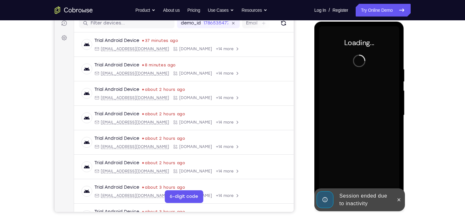
click at [398, 198] on icon at bounding box center [398, 199] width 5 height 5
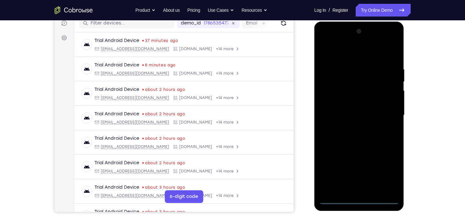
click at [361, 198] on div at bounding box center [359, 115] width 80 height 178
click at [383, 170] on div at bounding box center [359, 115] width 80 height 178
click at [340, 54] on div at bounding box center [359, 115] width 80 height 178
click at [386, 113] on div at bounding box center [359, 115] width 80 height 178
click at [350, 130] on div at bounding box center [359, 115] width 80 height 178
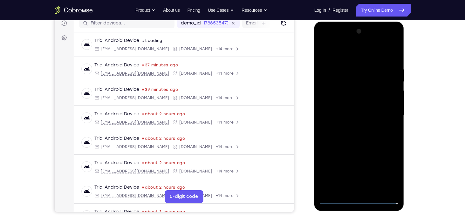
click at [352, 110] on div at bounding box center [359, 115] width 80 height 178
click at [350, 103] on div at bounding box center [359, 115] width 80 height 178
click at [362, 114] on div at bounding box center [359, 115] width 80 height 178
click at [371, 142] on div at bounding box center [359, 115] width 80 height 178
drag, startPoint x: 357, startPoint y: 56, endPoint x: 341, endPoint y: 1, distance: 57.8
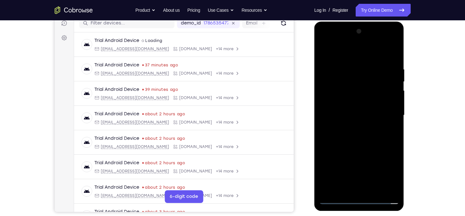
click at [341, 22] on html "Online web based iOS Simulators and Android Emulators. Run iPhone, iPad, Mobile…" at bounding box center [359, 117] width 91 height 191
click at [376, 187] on div at bounding box center [359, 115] width 80 height 178
click at [360, 148] on div at bounding box center [359, 115] width 80 height 178
click at [353, 100] on div at bounding box center [359, 115] width 80 height 178
click at [367, 117] on div at bounding box center [359, 115] width 80 height 178
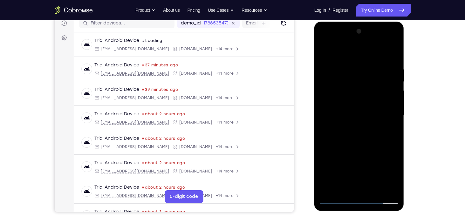
click at [377, 117] on div at bounding box center [359, 115] width 80 height 178
click at [394, 174] on div at bounding box center [359, 115] width 80 height 178
click at [339, 117] on div at bounding box center [359, 115] width 80 height 178
click at [358, 109] on div at bounding box center [359, 115] width 80 height 178
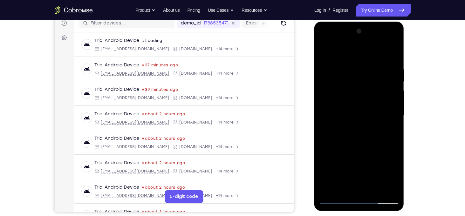
click at [362, 126] on div at bounding box center [359, 115] width 80 height 178
drag, startPoint x: 362, startPoint y: 126, endPoint x: 380, endPoint y: 100, distance: 31.3
click at [380, 100] on div at bounding box center [359, 115] width 80 height 178
click at [355, 76] on div at bounding box center [359, 115] width 80 height 178
click at [374, 76] on div at bounding box center [359, 115] width 80 height 178
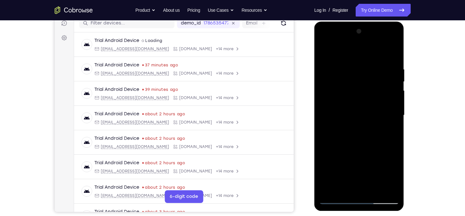
click at [329, 108] on div at bounding box center [359, 115] width 80 height 178
click at [379, 100] on div at bounding box center [359, 115] width 80 height 178
click at [386, 109] on div at bounding box center [359, 115] width 80 height 178
drag, startPoint x: 340, startPoint y: 82, endPoint x: 350, endPoint y: 135, distance: 53.6
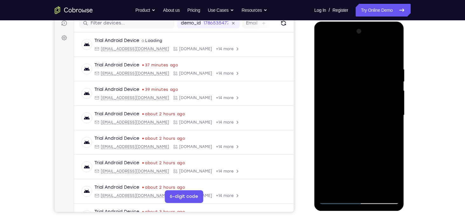
click at [350, 135] on div at bounding box center [359, 115] width 80 height 178
drag, startPoint x: 346, startPoint y: 99, endPoint x: 336, endPoint y: 43, distance: 57.8
click at [336, 43] on div at bounding box center [359, 115] width 80 height 178
click at [345, 186] on div at bounding box center [359, 115] width 80 height 178
drag, startPoint x: 370, startPoint y: 165, endPoint x: 353, endPoint y: 72, distance: 94.8
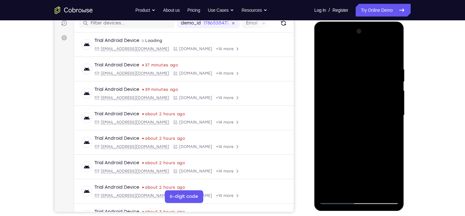
click at [353, 72] on div at bounding box center [359, 115] width 80 height 178
drag, startPoint x: 351, startPoint y: 164, endPoint x: 347, endPoint y: 111, distance: 52.6
click at [347, 111] on div at bounding box center [359, 115] width 80 height 178
click at [325, 153] on div at bounding box center [359, 115] width 80 height 178
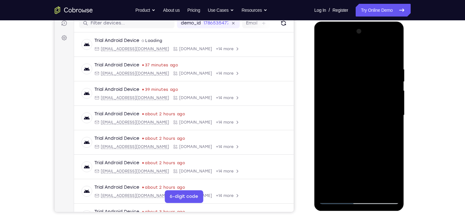
click at [325, 153] on div at bounding box center [359, 115] width 80 height 178
click at [390, 128] on div at bounding box center [359, 115] width 80 height 178
click at [327, 112] on div at bounding box center [359, 115] width 80 height 178
click at [325, 55] on div at bounding box center [359, 115] width 80 height 178
click at [327, 49] on div at bounding box center [359, 115] width 80 height 178
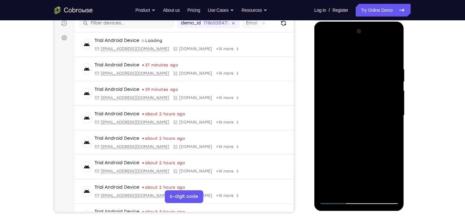
click at [373, 191] on div at bounding box center [359, 115] width 80 height 178
click at [377, 80] on div at bounding box center [359, 115] width 80 height 178
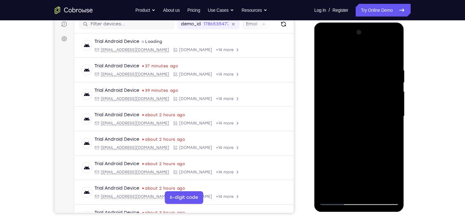
click at [376, 81] on div at bounding box center [359, 116] width 80 height 178
click at [328, 75] on div at bounding box center [359, 116] width 80 height 178
click at [325, 53] on div at bounding box center [359, 116] width 80 height 178
click at [329, 72] on div at bounding box center [359, 116] width 80 height 178
click at [383, 122] on div at bounding box center [359, 116] width 80 height 178
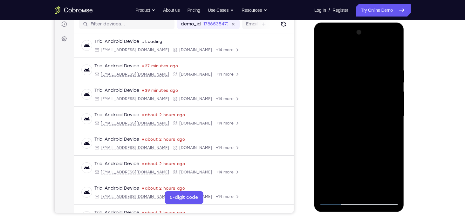
click at [387, 90] on div at bounding box center [359, 116] width 80 height 178
click at [324, 57] on div at bounding box center [359, 116] width 80 height 178
click at [396, 81] on div at bounding box center [359, 116] width 80 height 178
click at [395, 82] on div at bounding box center [359, 116] width 80 height 178
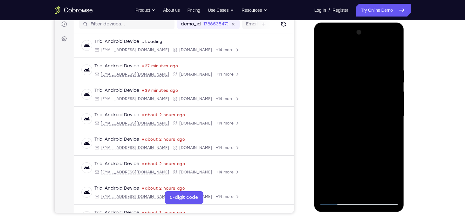
click at [395, 82] on div at bounding box center [359, 116] width 80 height 178
click at [325, 52] on div at bounding box center [359, 116] width 80 height 178
drag, startPoint x: 357, startPoint y: 151, endPoint x: 362, endPoint y: 88, distance: 62.8
click at [362, 88] on div at bounding box center [359, 116] width 80 height 178
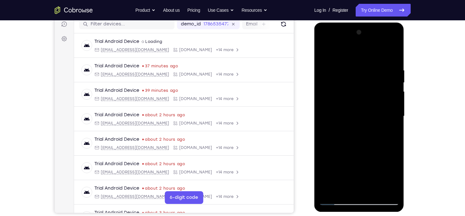
click at [325, 121] on div at bounding box center [359, 116] width 80 height 178
drag, startPoint x: 394, startPoint y: 116, endPoint x: 399, endPoint y: 212, distance: 96.4
click at [399, 212] on div at bounding box center [359, 118] width 91 height 191
click at [350, 65] on div at bounding box center [359, 116] width 80 height 178
click at [392, 100] on div at bounding box center [359, 116] width 80 height 178
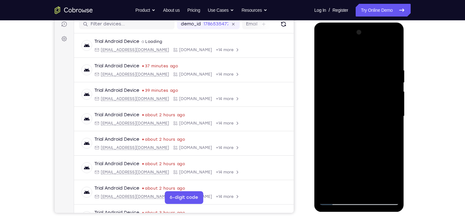
click at [392, 100] on div at bounding box center [359, 116] width 80 height 178
drag, startPoint x: 392, startPoint y: 100, endPoint x: 259, endPoint y: 96, distance: 132.2
click at [314, 96] on html "Online web based iOS Simulators and Android Emulators. Run iPhone, iPad, Mobile…" at bounding box center [359, 118] width 91 height 191
click at [387, 99] on div at bounding box center [359, 116] width 80 height 178
click at [393, 101] on div at bounding box center [359, 116] width 80 height 178
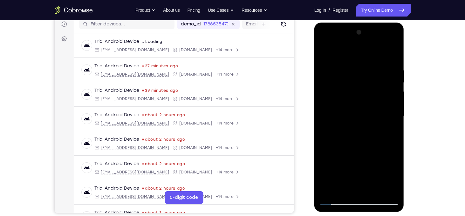
click at [393, 101] on div at bounding box center [359, 116] width 80 height 178
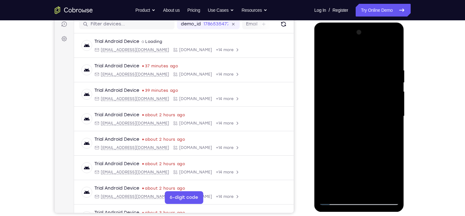
click at [393, 101] on div at bounding box center [359, 116] width 80 height 178
click at [394, 96] on div at bounding box center [359, 116] width 80 height 178
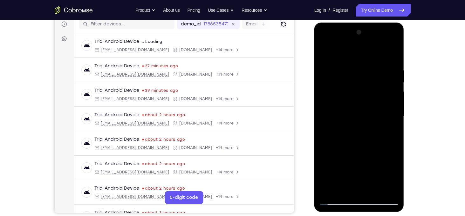
click at [394, 96] on div at bounding box center [359, 116] width 80 height 178
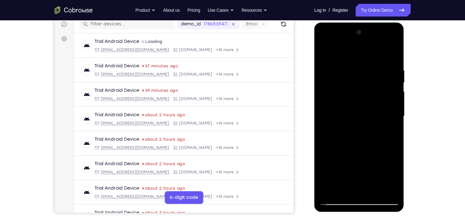
click at [394, 96] on div at bounding box center [359, 116] width 80 height 178
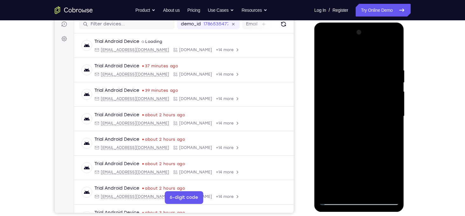
click at [394, 96] on div at bounding box center [359, 116] width 80 height 178
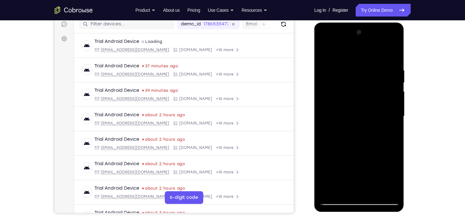
click at [394, 96] on div at bounding box center [359, 116] width 80 height 178
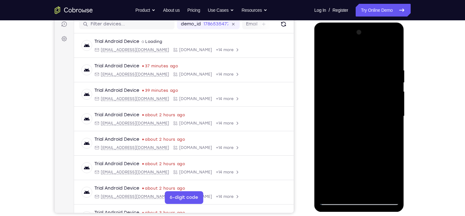
click at [394, 96] on div at bounding box center [359, 116] width 80 height 178
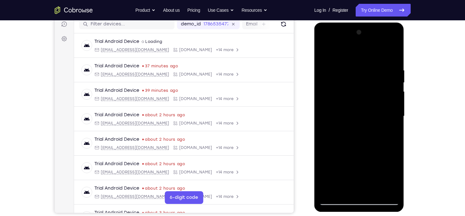
click at [394, 96] on div at bounding box center [359, 116] width 80 height 178
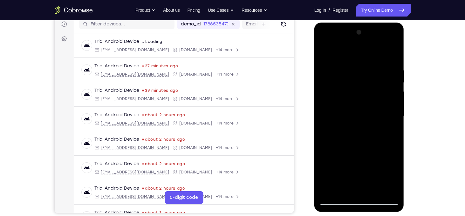
click at [394, 96] on div at bounding box center [359, 116] width 80 height 178
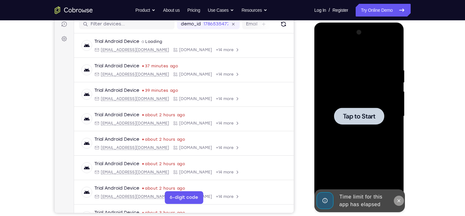
click at [400, 200] on icon at bounding box center [398, 200] width 5 height 5
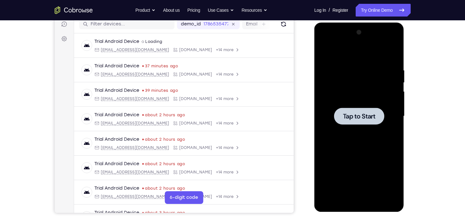
click at [371, 118] on span "Tap to Start" at bounding box center [359, 116] width 32 height 6
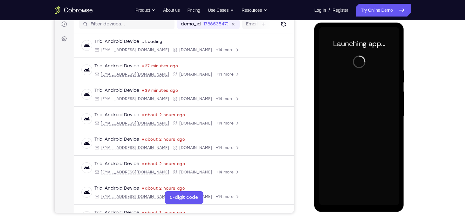
click at [361, 204] on div at bounding box center [359, 116] width 80 height 178
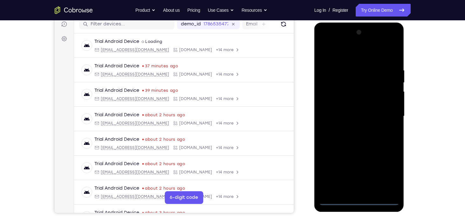
click at [384, 180] on div at bounding box center [359, 116] width 80 height 178
click at [334, 47] on div at bounding box center [359, 116] width 80 height 178
click at [338, 51] on div at bounding box center [359, 116] width 80 height 178
click at [390, 115] on div at bounding box center [359, 116] width 80 height 178
click at [368, 192] on div at bounding box center [359, 116] width 80 height 178
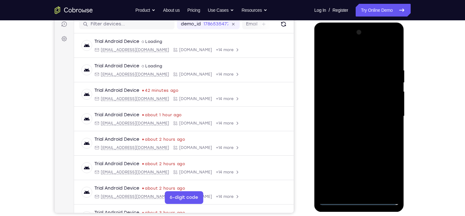
click at [347, 112] on div at bounding box center [359, 116] width 80 height 178
click at [347, 104] on div at bounding box center [359, 116] width 80 height 178
click at [357, 115] on div at bounding box center [359, 116] width 80 height 178
click at [360, 141] on div at bounding box center [359, 116] width 80 height 178
drag, startPoint x: 364, startPoint y: 57, endPoint x: 354, endPoint y: 4, distance: 53.6
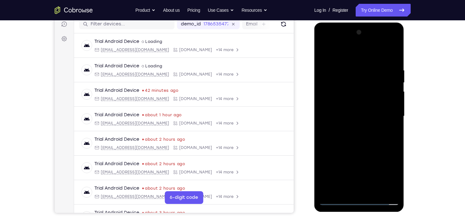
click at [354, 23] on html "Online web based iOS Simulators and Android Emulators. Run iPhone, iPad, Mobile…" at bounding box center [359, 118] width 91 height 191
click at [373, 71] on div at bounding box center [359, 116] width 80 height 178
click at [389, 114] on div at bounding box center [359, 116] width 80 height 178
click at [393, 109] on div at bounding box center [359, 116] width 80 height 178
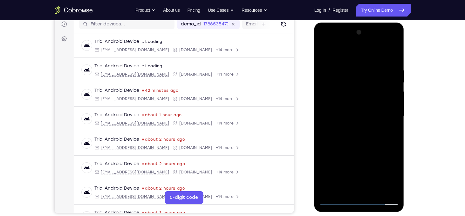
click at [393, 109] on div at bounding box center [359, 116] width 80 height 178
click at [327, 113] on div at bounding box center [359, 116] width 80 height 178
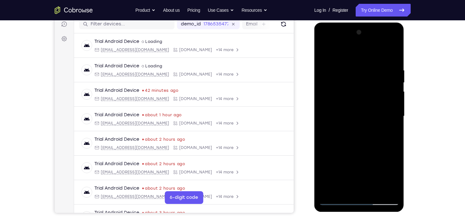
click at [327, 113] on div at bounding box center [359, 116] width 80 height 178
click at [324, 114] on div at bounding box center [359, 116] width 80 height 178
click at [394, 103] on div at bounding box center [359, 116] width 80 height 178
click at [388, 137] on div at bounding box center [359, 116] width 80 height 178
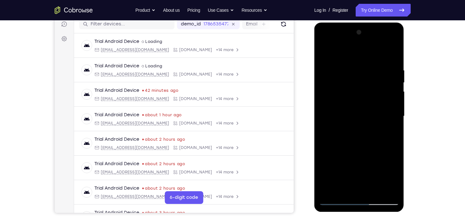
click at [394, 132] on div at bounding box center [359, 116] width 80 height 178
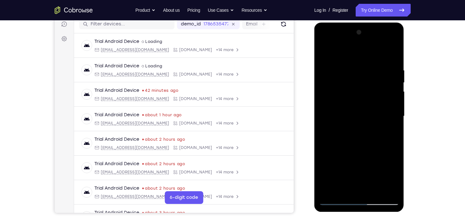
click at [394, 132] on div at bounding box center [359, 116] width 80 height 178
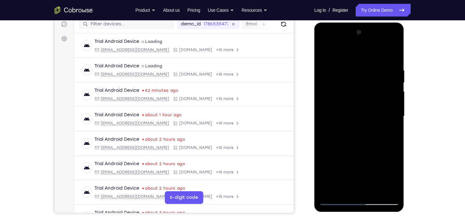
click at [394, 132] on div at bounding box center [359, 116] width 80 height 178
click at [324, 120] on div at bounding box center [359, 116] width 80 height 178
click at [391, 110] on div at bounding box center [359, 116] width 80 height 178
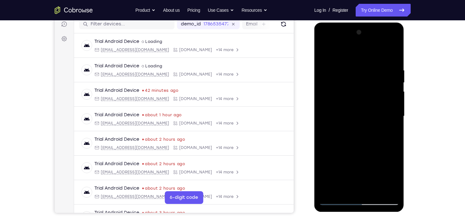
click at [391, 110] on div at bounding box center [359, 116] width 80 height 178
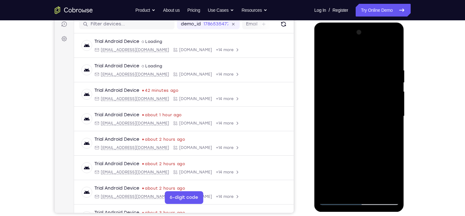
click at [391, 110] on div at bounding box center [359, 116] width 80 height 178
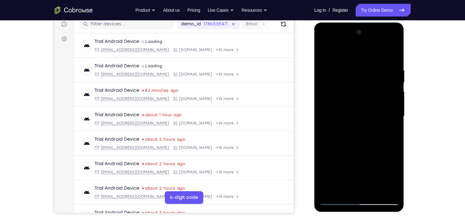
click at [391, 110] on div at bounding box center [359, 116] width 80 height 178
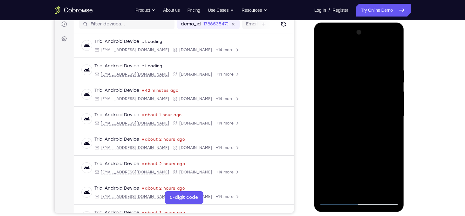
click at [391, 110] on div at bounding box center [359, 116] width 80 height 178
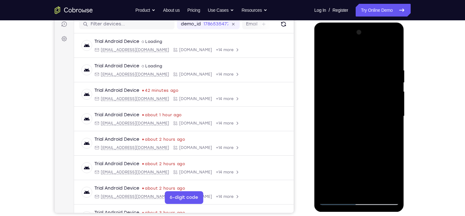
click at [391, 110] on div at bounding box center [359, 116] width 80 height 178
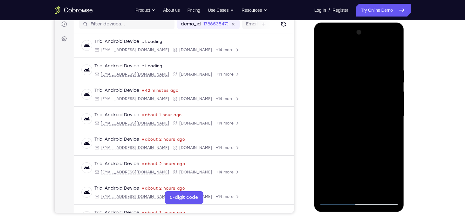
click at [391, 110] on div at bounding box center [359, 116] width 80 height 178
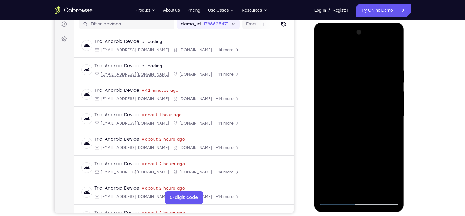
click at [391, 110] on div at bounding box center [359, 116] width 80 height 178
click at [326, 124] on div at bounding box center [359, 116] width 80 height 178
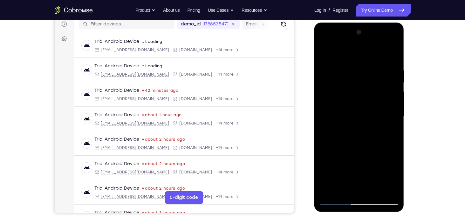
click at [393, 118] on div at bounding box center [359, 116] width 80 height 178
click at [326, 55] on div at bounding box center [359, 116] width 80 height 178
click at [324, 54] on div at bounding box center [359, 116] width 80 height 178
click at [393, 100] on div at bounding box center [359, 116] width 80 height 178
click at [394, 101] on div at bounding box center [359, 116] width 80 height 178
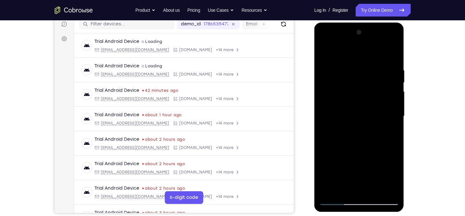
click at [393, 104] on div at bounding box center [359, 116] width 80 height 178
click at [394, 77] on div at bounding box center [359, 116] width 80 height 178
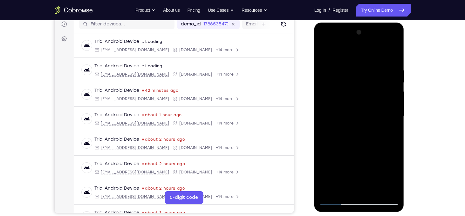
click at [394, 77] on div at bounding box center [359, 116] width 80 height 178
click at [326, 89] on div at bounding box center [359, 116] width 80 height 178
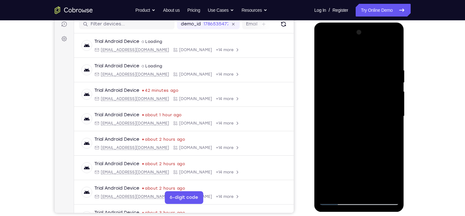
click at [388, 90] on div at bounding box center [359, 116] width 80 height 178
click at [394, 129] on div at bounding box center [359, 116] width 80 height 178
click at [394, 105] on div at bounding box center [359, 116] width 80 height 178
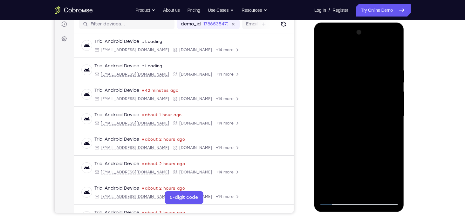
click at [394, 105] on div at bounding box center [359, 116] width 80 height 178
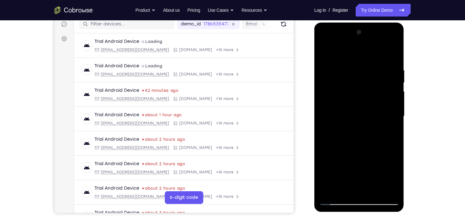
click at [394, 105] on div at bounding box center [359, 116] width 80 height 178
click at [394, 90] on div at bounding box center [359, 116] width 80 height 178
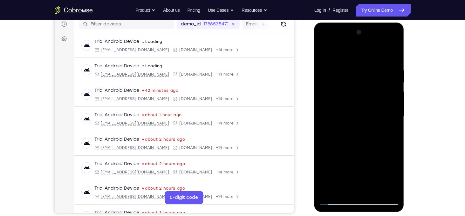
click at [394, 90] on div at bounding box center [359, 116] width 80 height 178
click at [390, 55] on div at bounding box center [359, 116] width 80 height 178
click at [374, 190] on div at bounding box center [359, 116] width 80 height 178
click at [356, 151] on div at bounding box center [359, 116] width 80 height 178
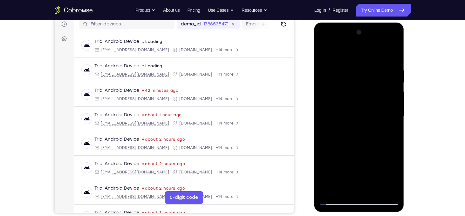
click at [338, 200] on div at bounding box center [359, 116] width 80 height 178
drag, startPoint x: 365, startPoint y: 81, endPoint x: 377, endPoint y: 184, distance: 103.6
click at [377, 184] on div at bounding box center [359, 116] width 80 height 178
click at [353, 68] on div at bounding box center [359, 116] width 80 height 178
click at [394, 90] on div at bounding box center [359, 116] width 80 height 178
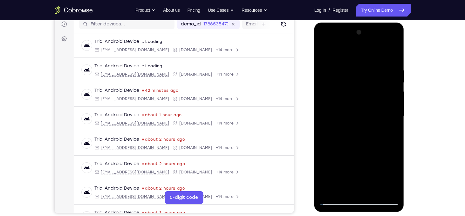
click at [394, 90] on div at bounding box center [359, 116] width 80 height 178
click at [391, 191] on div at bounding box center [359, 116] width 80 height 178
click at [394, 126] on div at bounding box center [359, 116] width 80 height 178
click at [393, 148] on div at bounding box center [359, 116] width 80 height 178
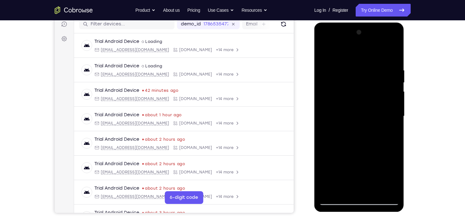
drag, startPoint x: 393, startPoint y: 148, endPoint x: 295, endPoint y: 141, distance: 98.4
click at [314, 141] on html "Online web based iOS Simulators and Android Emulators. Run iPhone, iPad, Mobile…" at bounding box center [359, 118] width 91 height 191
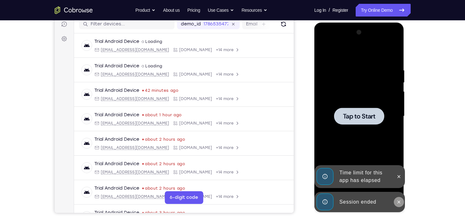
click at [402, 202] on button at bounding box center [399, 202] width 10 height 10
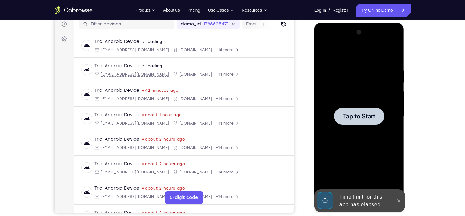
click at [397, 196] on button at bounding box center [399, 201] width 10 height 10
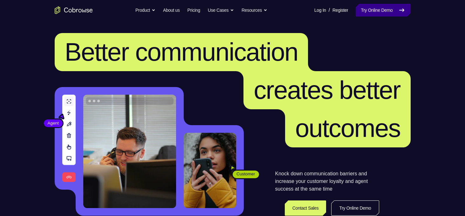
click at [372, 10] on link "Try Online Demo" at bounding box center [382, 10] width 55 height 13
